Goal: Information Seeking & Learning: Learn about a topic

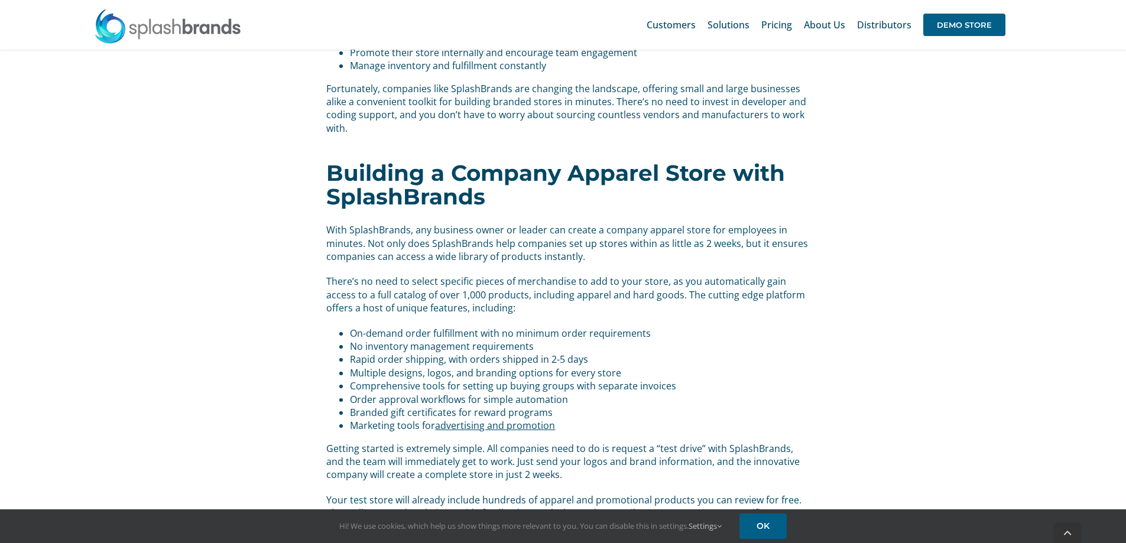
scroll to position [1774, 0]
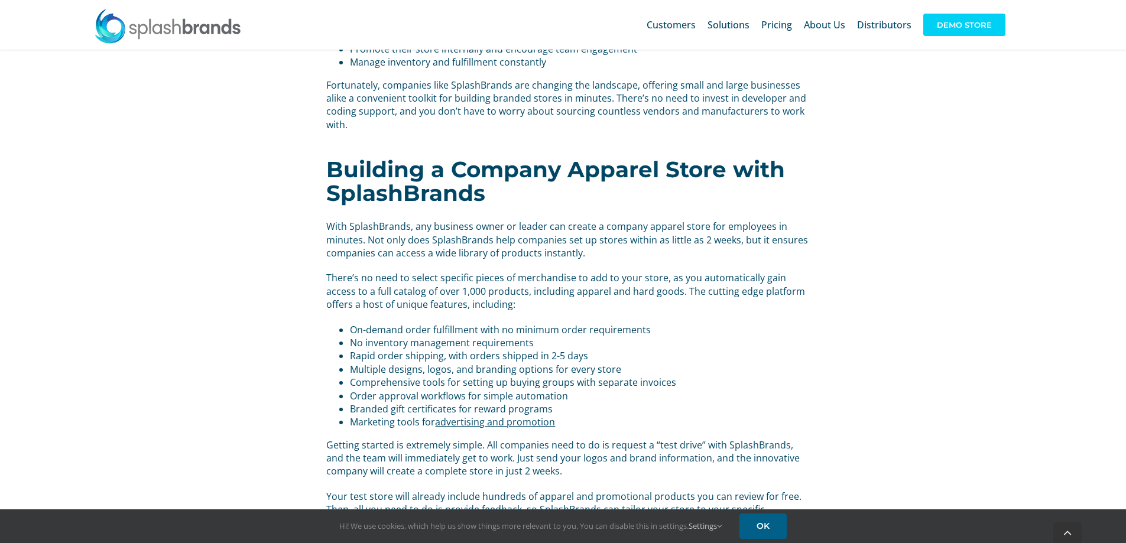
click at [954, 27] on span "DEMO STORE" at bounding box center [965, 25] width 82 height 22
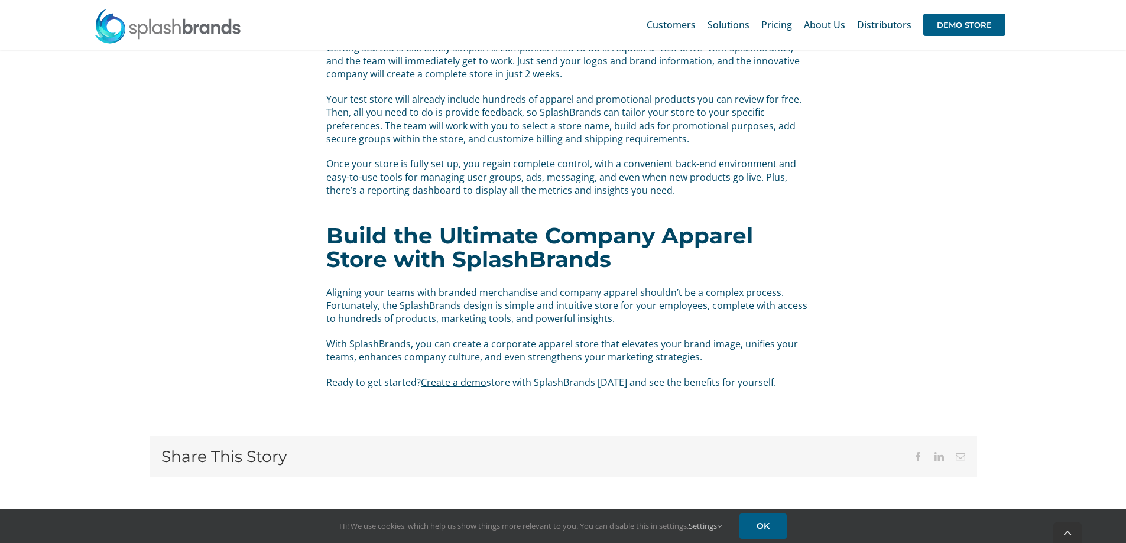
scroll to position [2310, 0]
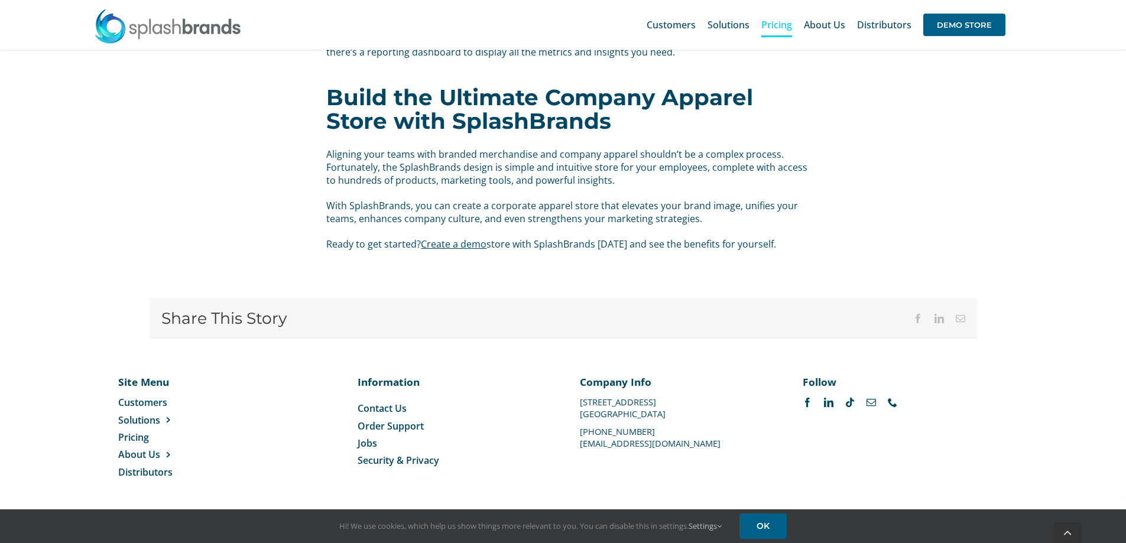
click at [772, 25] on span "Pricing" at bounding box center [777, 24] width 31 height 9
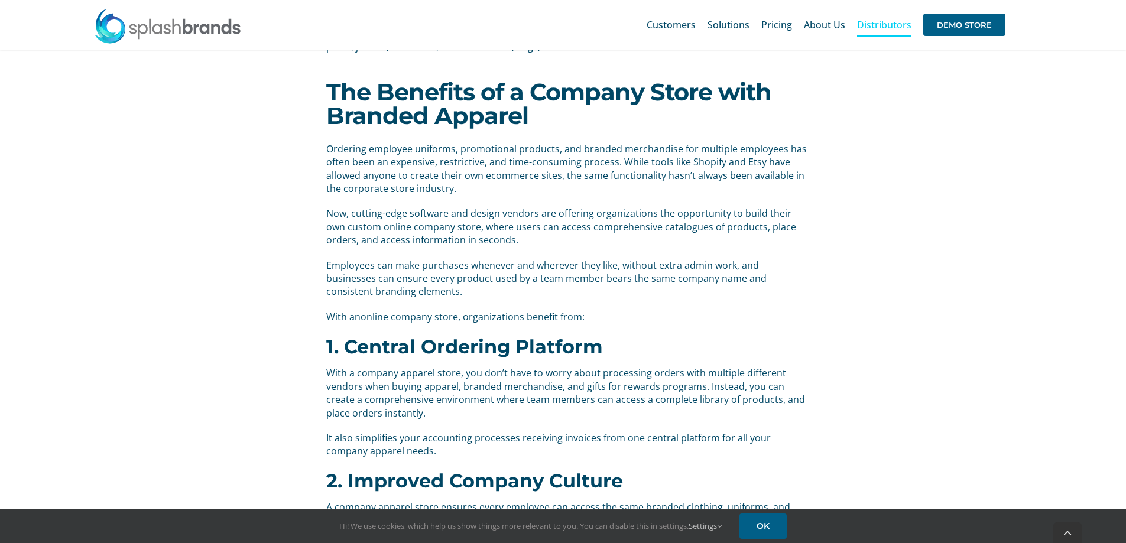
scroll to position [532, 0]
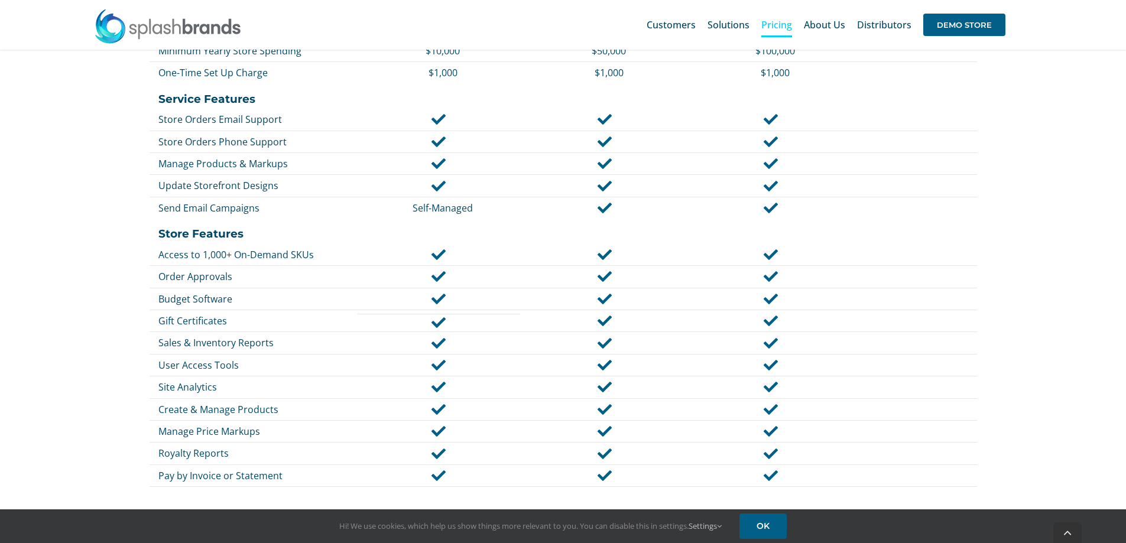
scroll to position [650, 0]
